Goal: Understand process/instructions

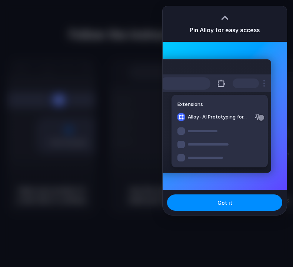
drag, startPoint x: 122, startPoint y: 30, endPoint x: 255, endPoint y: -23, distance: 143.2
click at [255, 0] on html "Follow the instructions to start Capturing page Open your product in a new tab …" at bounding box center [146, 133] width 293 height 267
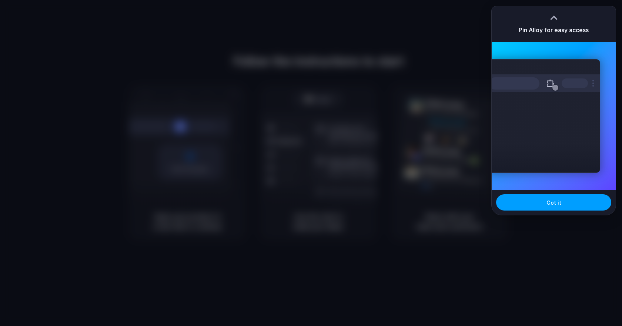
click at [292, 208] on button "Got it" at bounding box center [553, 202] width 115 height 16
